Goal: Information Seeking & Learning: Learn about a topic

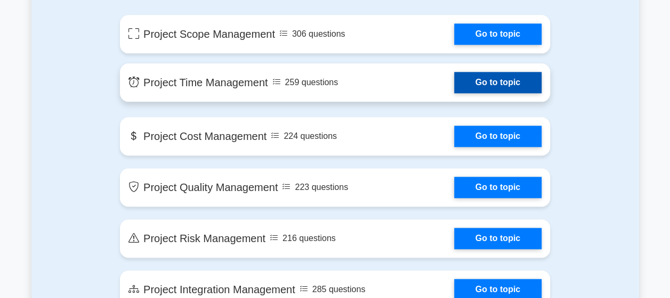
scroll to position [640, 0]
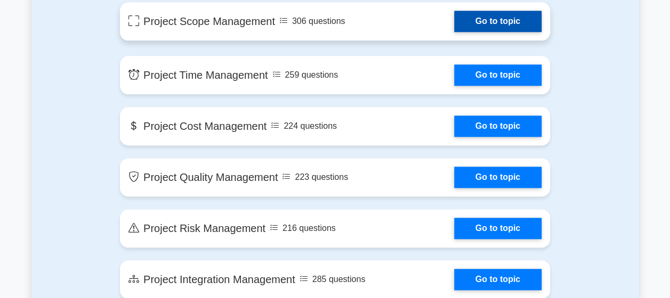
click at [471, 29] on link "Go to topic" at bounding box center [497, 21] width 87 height 21
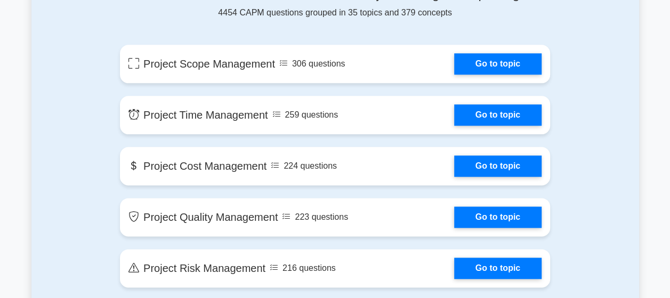
scroll to position [586, 0]
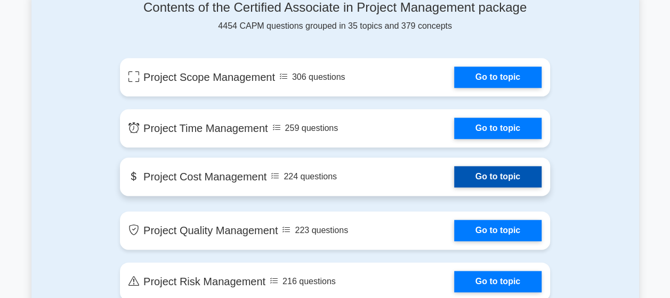
click at [483, 179] on link "Go to topic" at bounding box center [497, 176] width 87 height 21
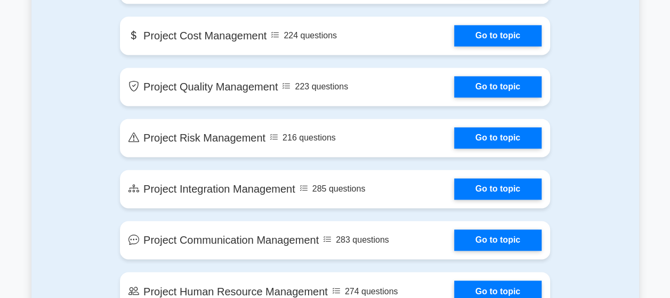
scroll to position [746, 0]
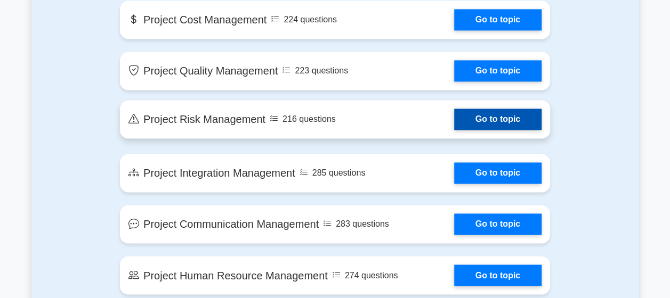
click at [481, 118] on link "Go to topic" at bounding box center [497, 119] width 87 height 21
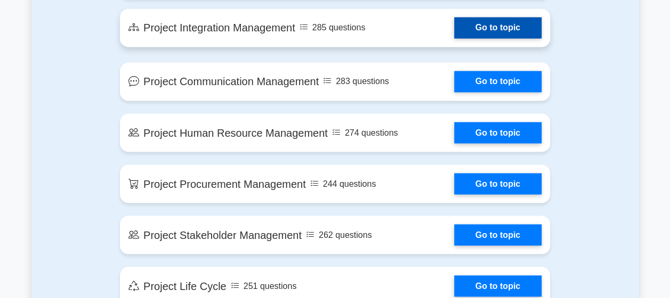
scroll to position [906, 0]
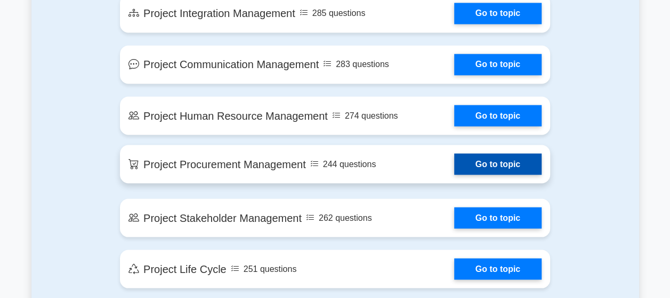
click at [491, 169] on link "Go to topic" at bounding box center [497, 163] width 87 height 21
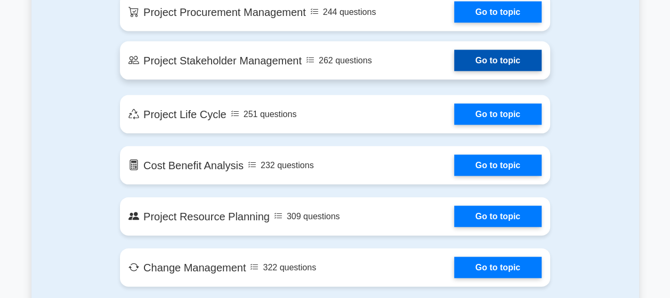
scroll to position [1119, 0]
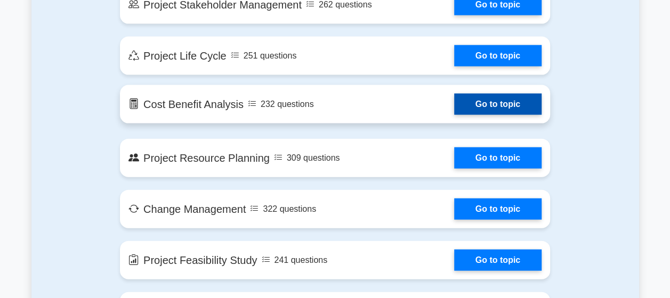
click at [471, 108] on link "Go to topic" at bounding box center [497, 104] width 87 height 21
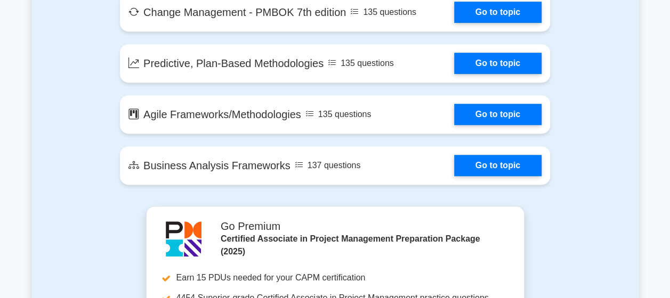
scroll to position [2238, 0]
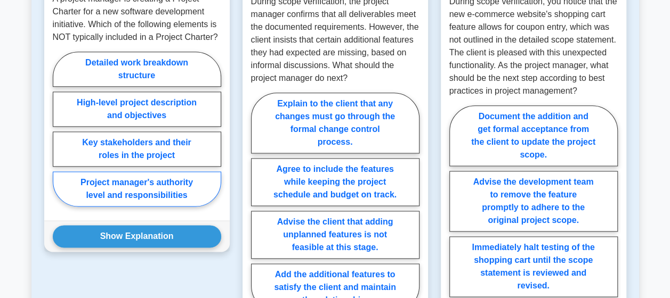
scroll to position [533, 0]
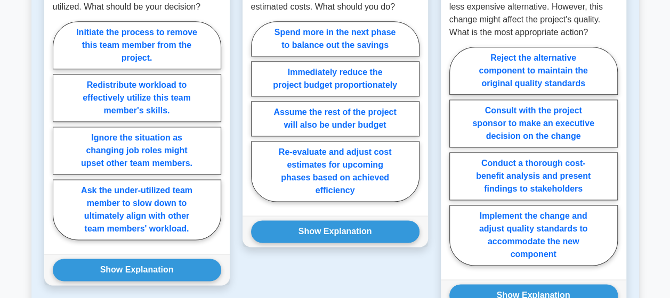
scroll to position [640, 0]
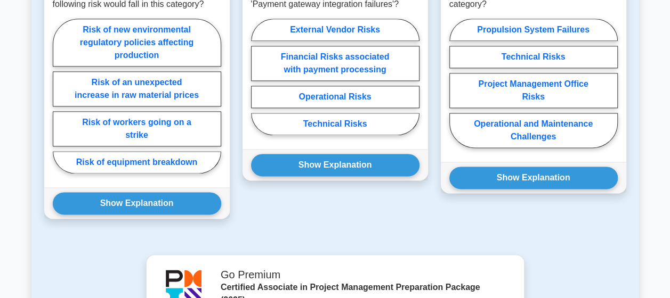
scroll to position [746, 0]
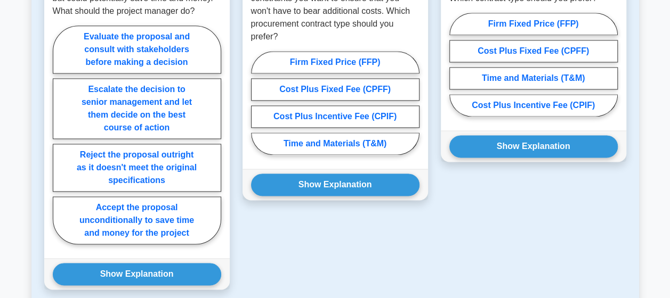
scroll to position [746, 0]
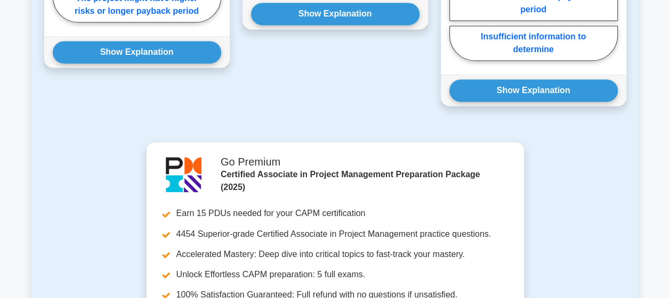
scroll to position [799, 0]
